Goal: Check status: Check status

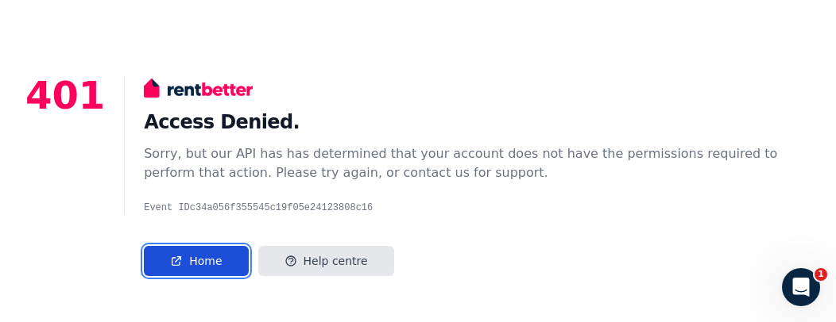
click at [196, 258] on link "Home" at bounding box center [196, 261] width 104 height 30
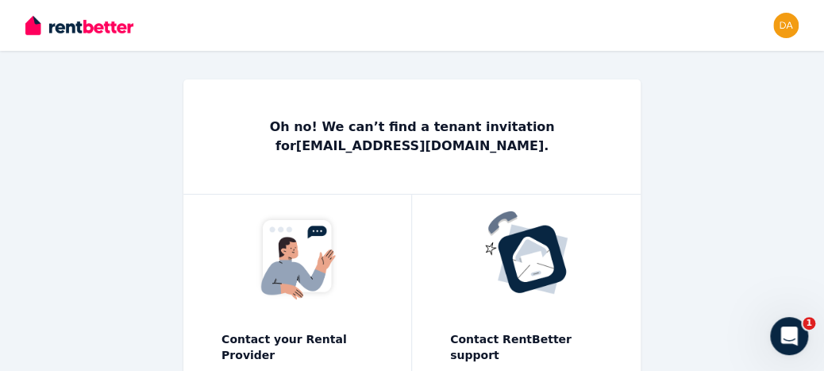
click at [799, 29] on div "Open main menu Open user menu" at bounding box center [412, 25] width 824 height 51
click at [789, 28] on img "button" at bounding box center [786, 25] width 25 height 25
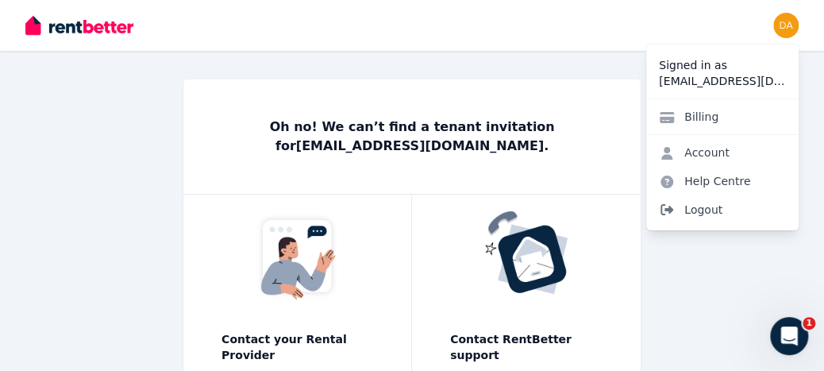
click at [673, 209] on icon at bounding box center [667, 209] width 16 height 13
